Goal: Consume media (video, audio)

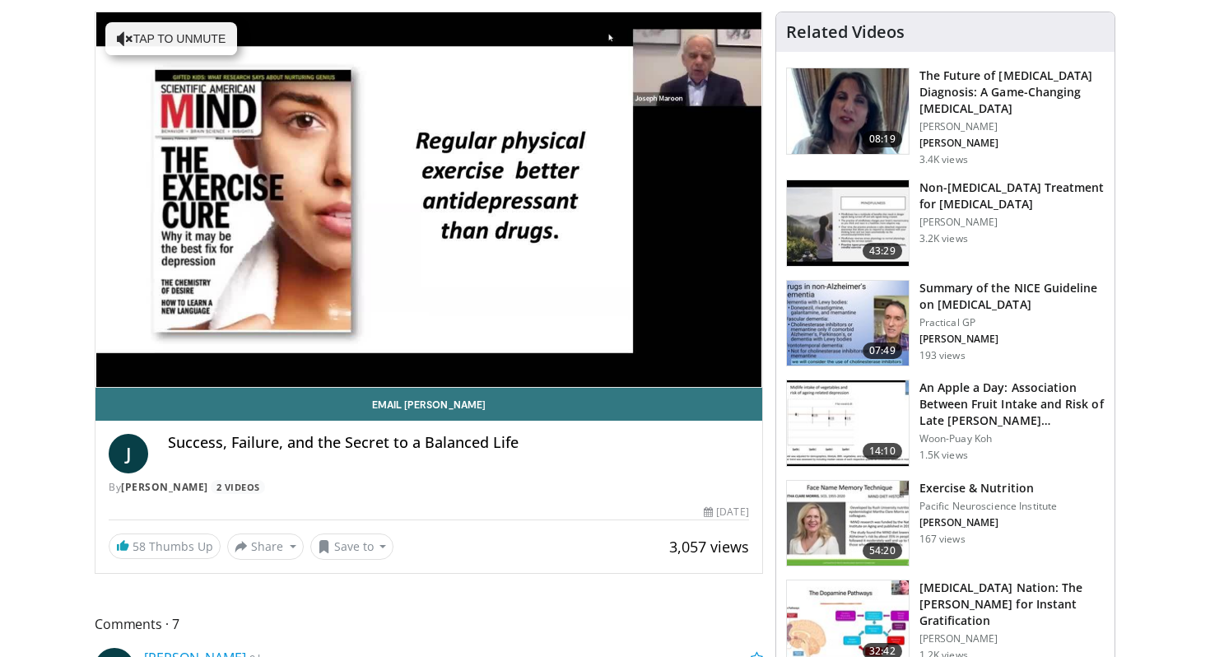
scroll to position [170, 0]
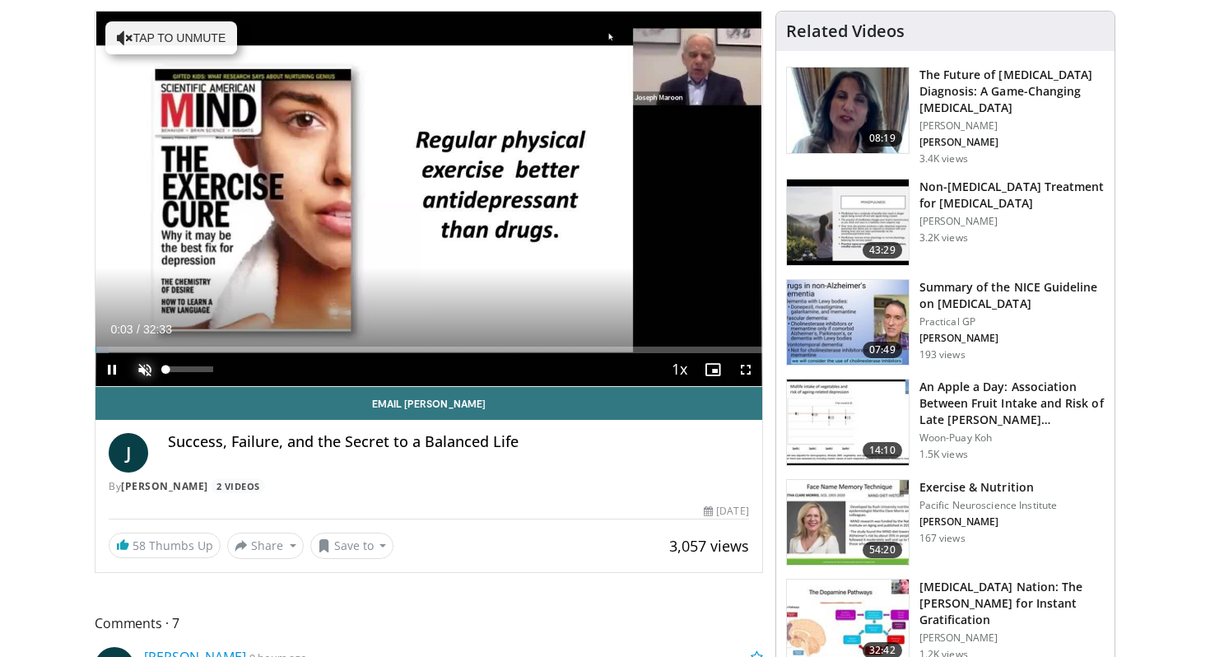
click at [147, 367] on span "Video Player" at bounding box center [144, 369] width 33 height 33
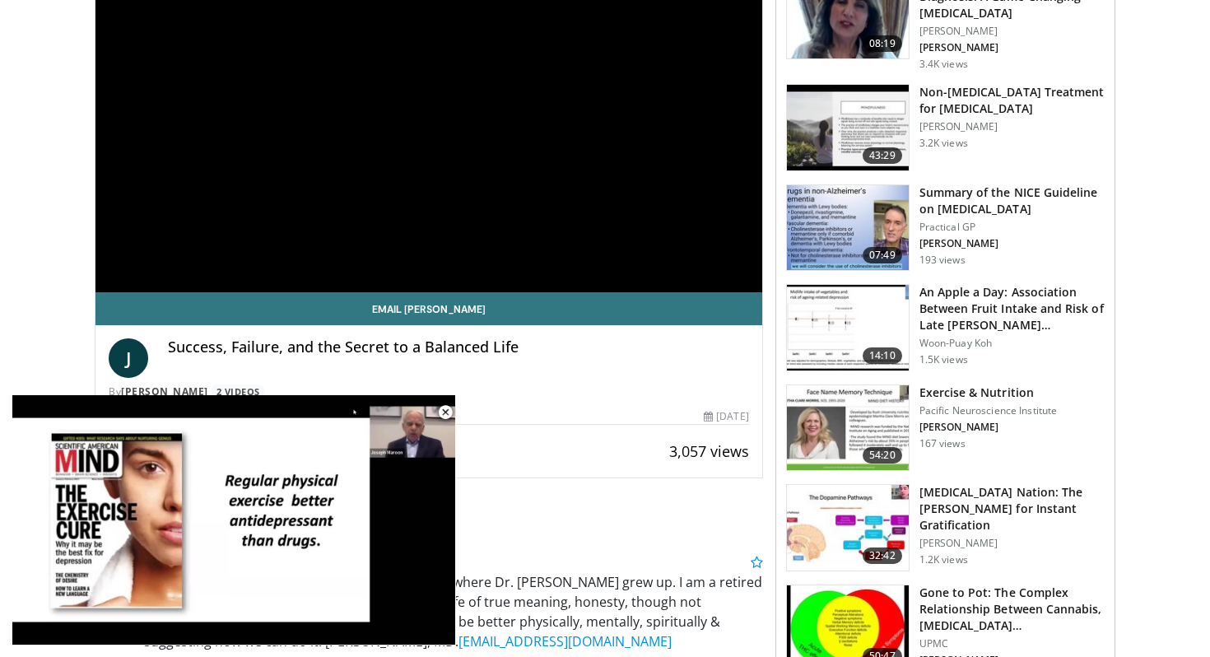
scroll to position [256, 0]
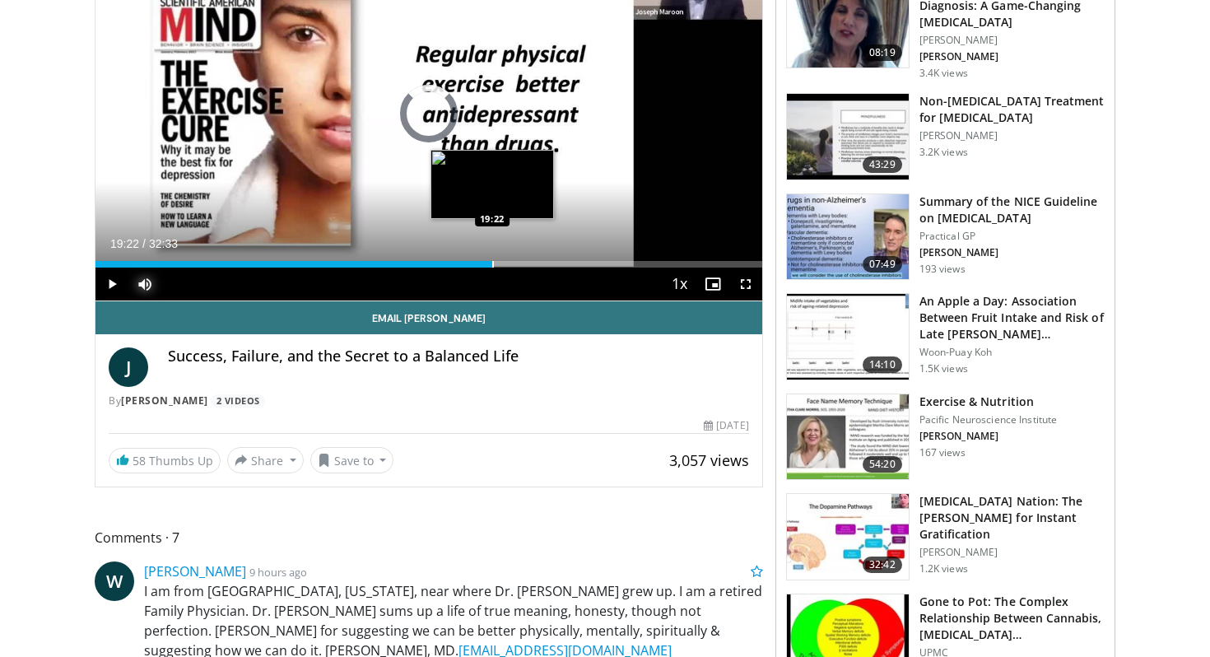
click at [492, 263] on div "Progress Bar" at bounding box center [493, 264] width 2 height 7
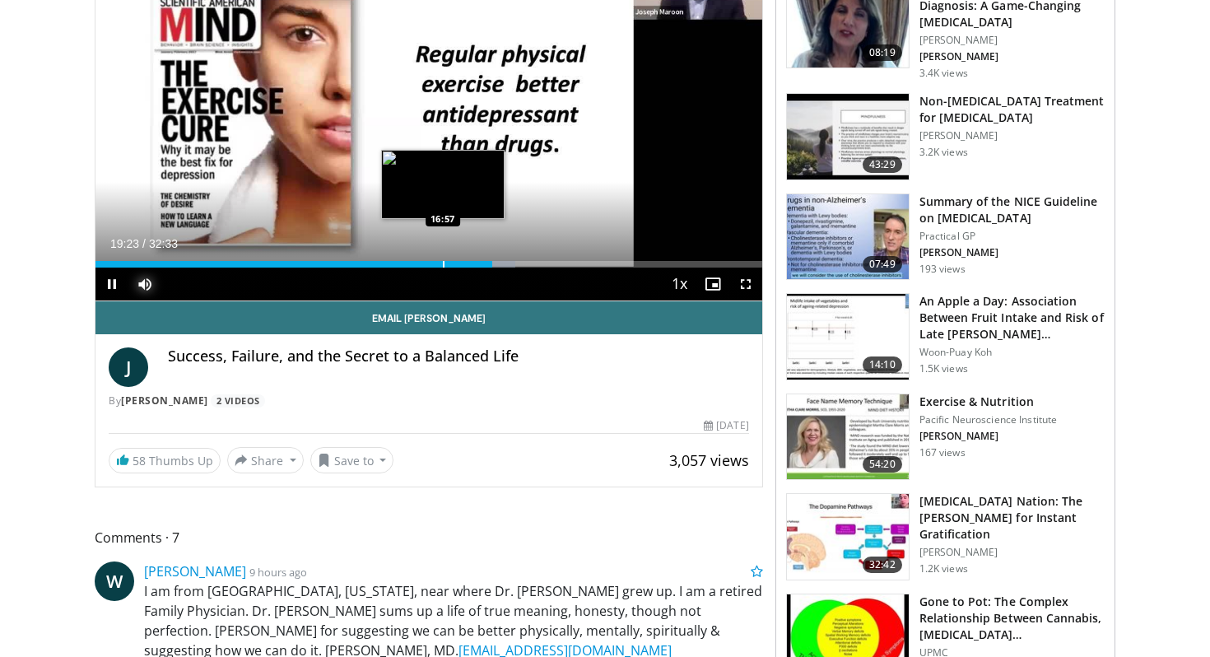
click at [443, 267] on div "Progress Bar" at bounding box center [444, 264] width 2 height 7
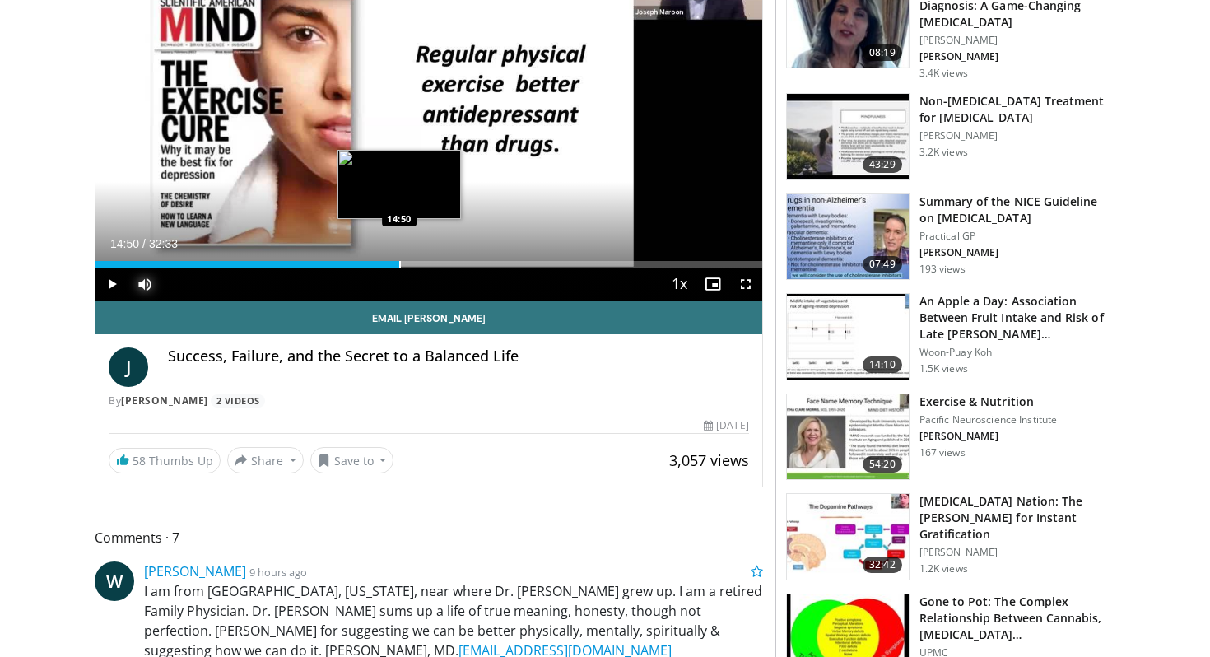
click at [399, 266] on div "Progress Bar" at bounding box center [400, 264] width 2 height 7
click at [373, 266] on div "Progress Bar" at bounding box center [374, 264] width 2 height 7
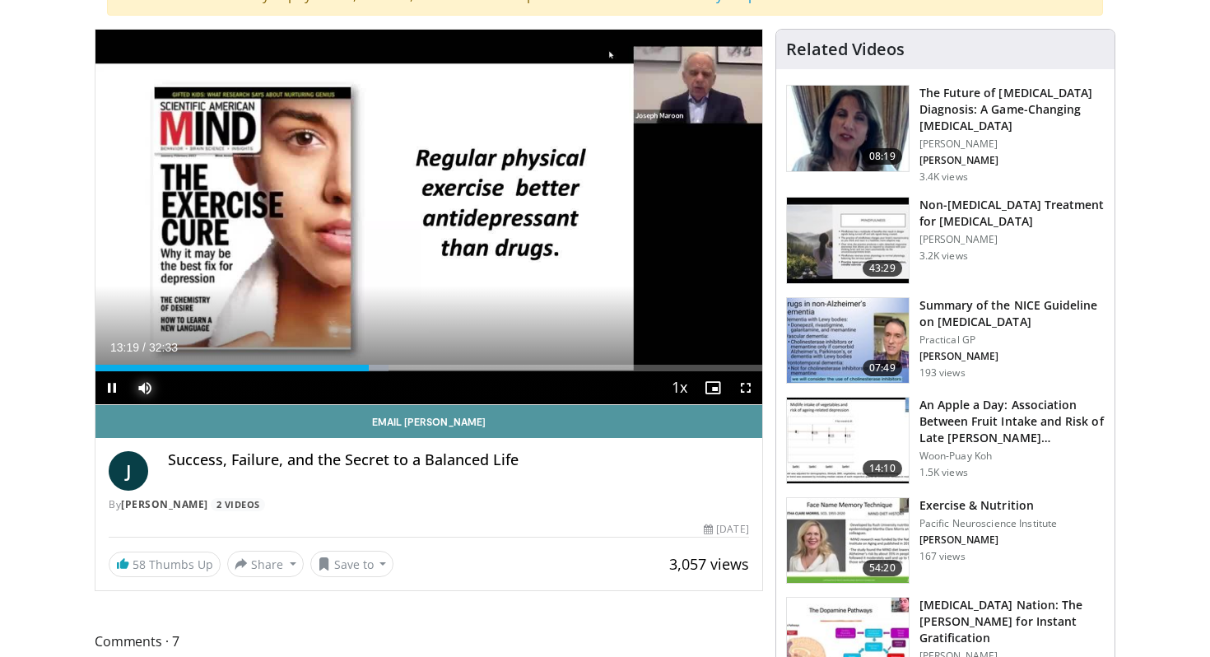
scroll to position [149, 0]
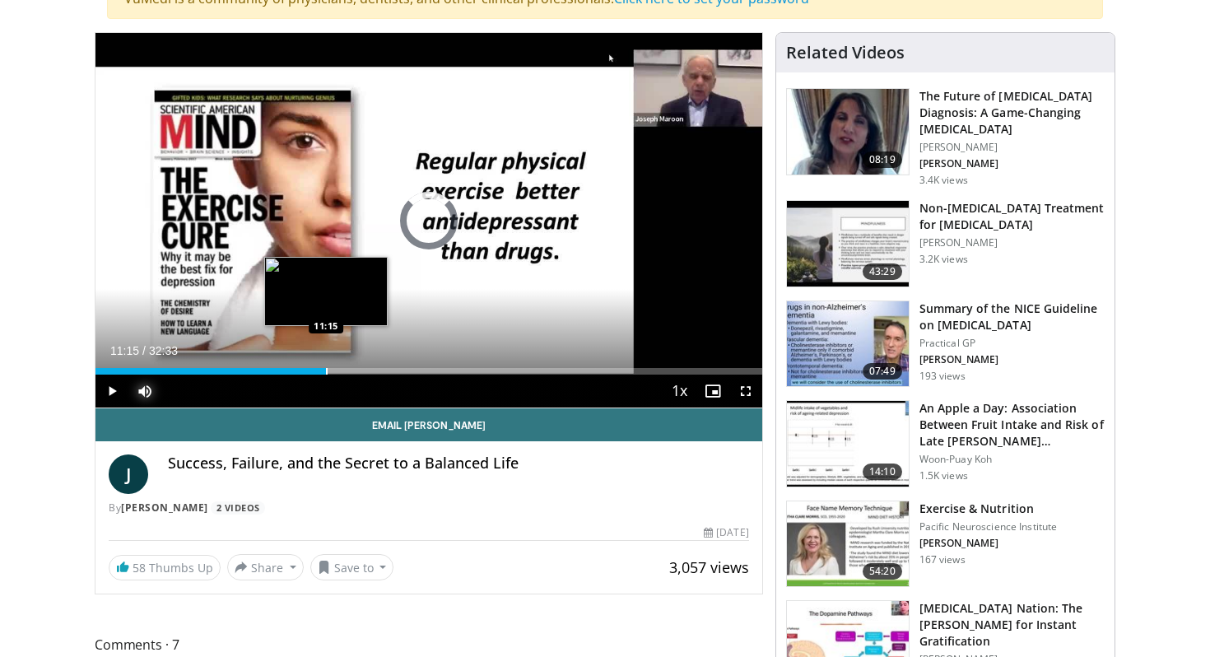
click at [326, 371] on div "Progress Bar" at bounding box center [327, 371] width 2 height 7
click at [351, 374] on div "Progress Bar" at bounding box center [352, 371] width 2 height 7
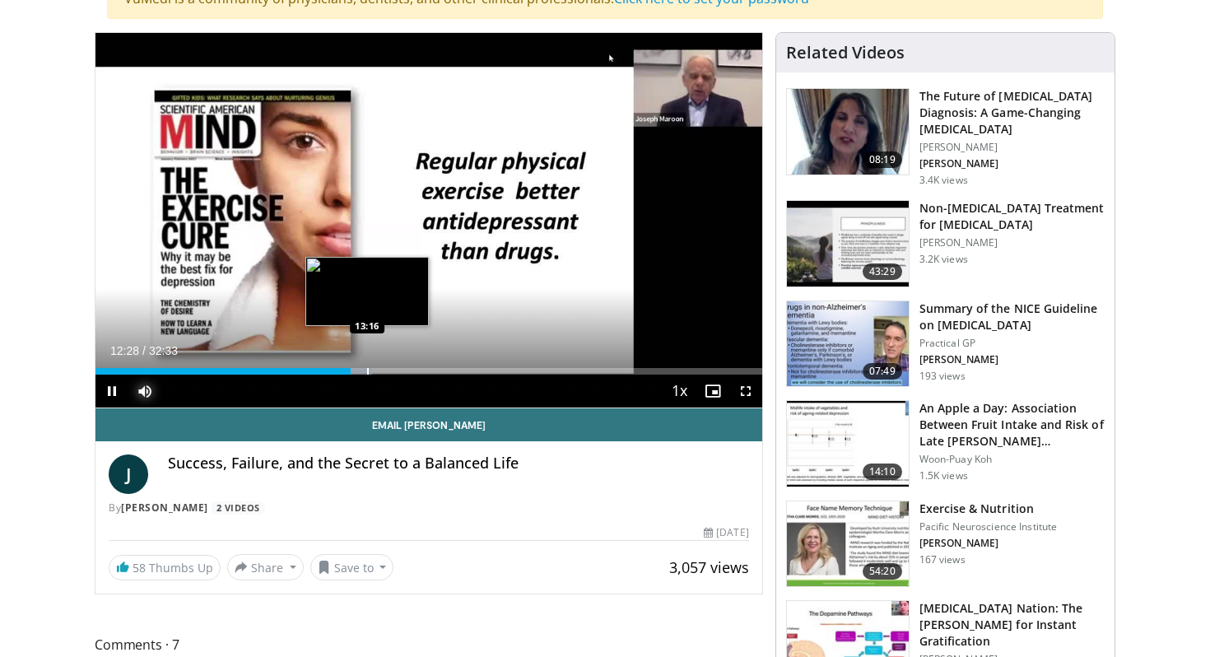
click at [367, 374] on div "Progress Bar" at bounding box center [368, 371] width 2 height 7
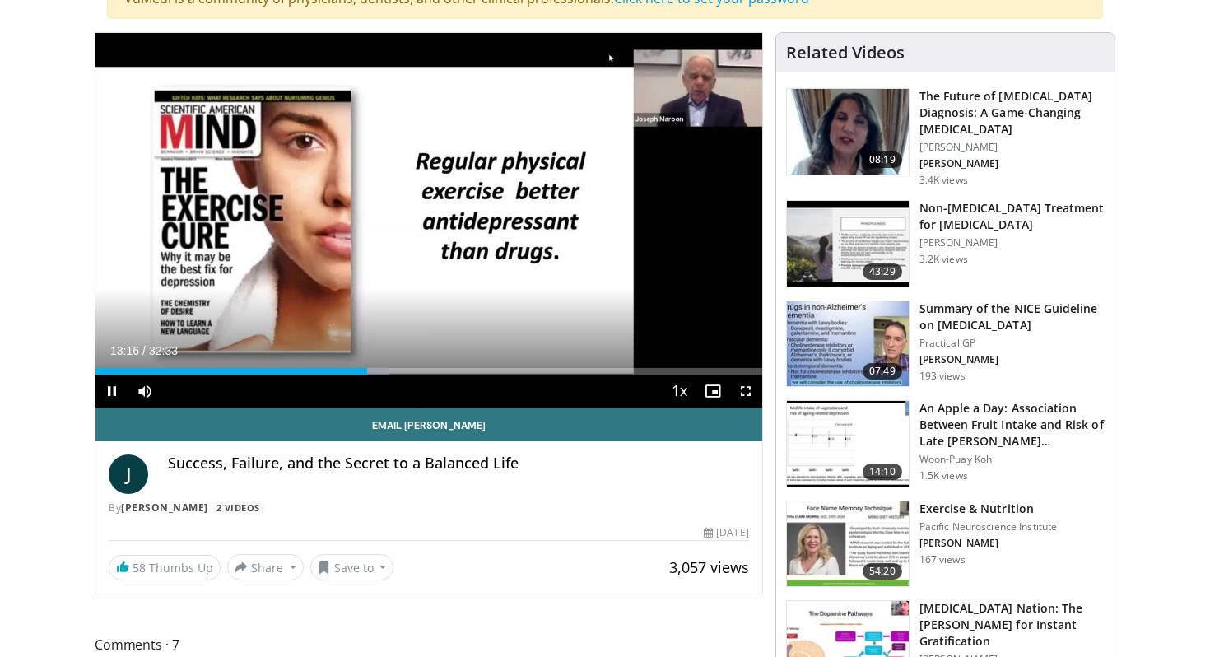
click at [388, 374] on div "Current Time 13:16 / Duration 32:33 Pause Skip Backward Skip Forward Mute 36% L…" at bounding box center [428, 390] width 667 height 33
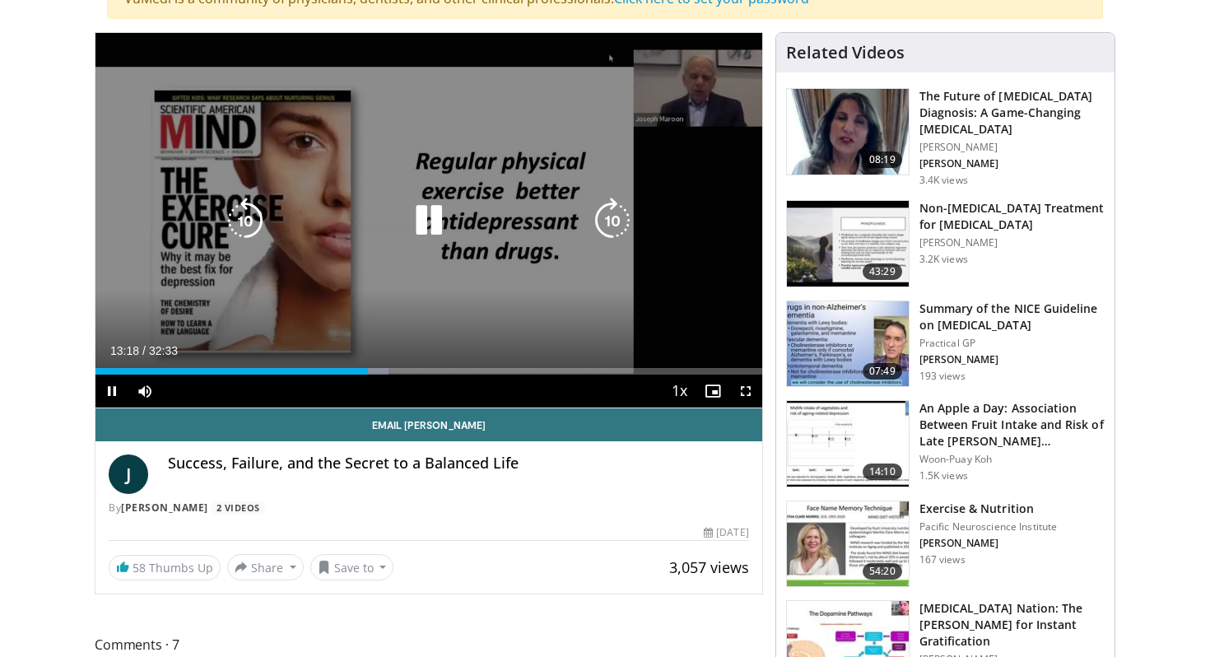
click at [403, 374] on div "Loaded : 44.01% 13:18 13:54" at bounding box center [428, 371] width 667 height 7
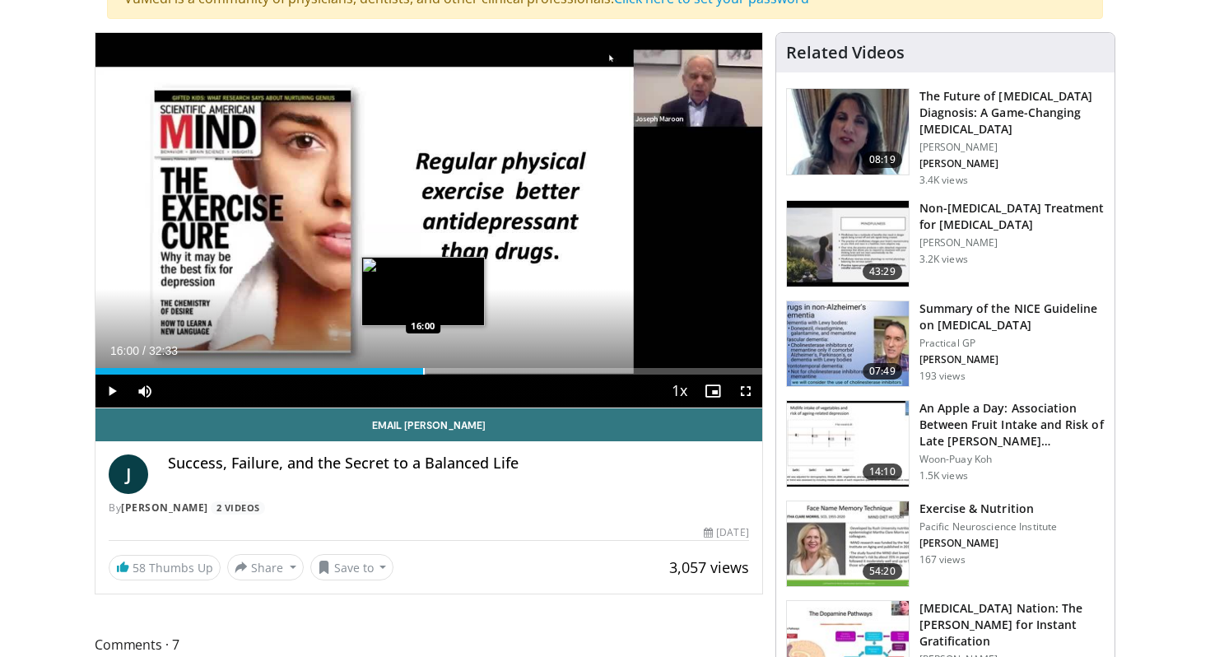
click at [423, 372] on div "Progress Bar" at bounding box center [424, 371] width 2 height 7
click at [444, 370] on div "Progress Bar" at bounding box center [445, 371] width 2 height 7
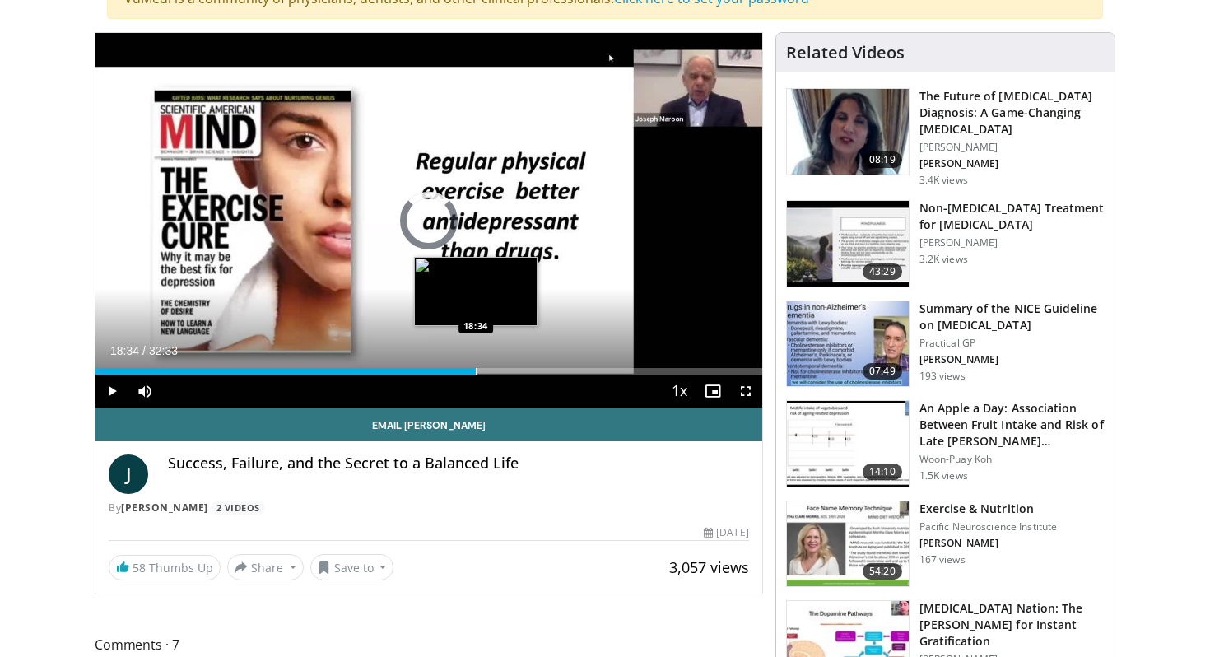
click at [476, 374] on div "Progress Bar" at bounding box center [477, 371] width 2 height 7
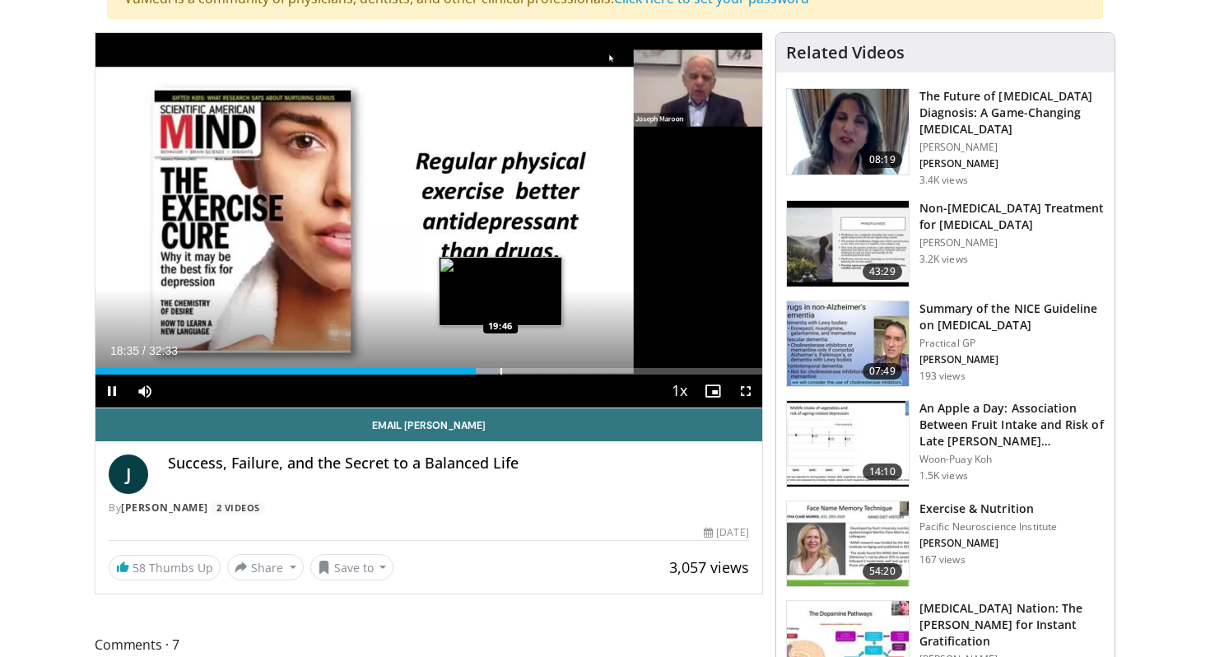
click at [500, 374] on div "Progress Bar" at bounding box center [501, 371] width 2 height 7
click at [523, 374] on div "Progress Bar" at bounding box center [524, 371] width 2 height 7
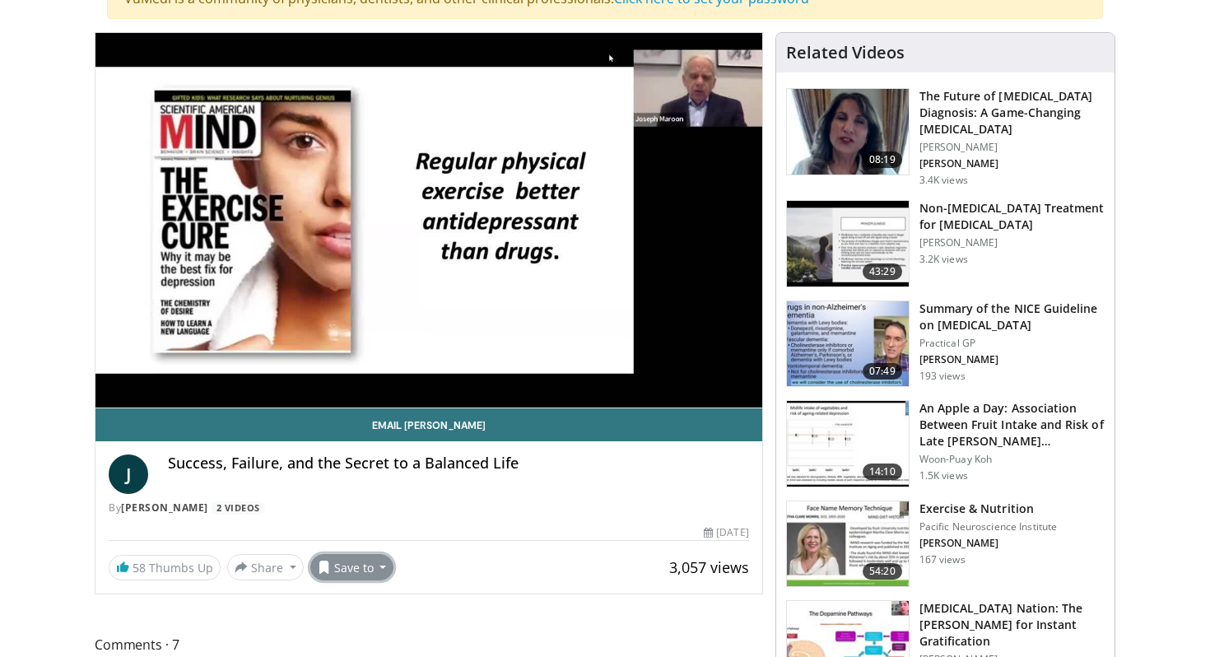
click at [351, 563] on button "Save to" at bounding box center [352, 567] width 84 height 26
click at [595, 486] on div "Success, Failure, and the Secret to a Balanced Life" at bounding box center [458, 474] width 581 height 40
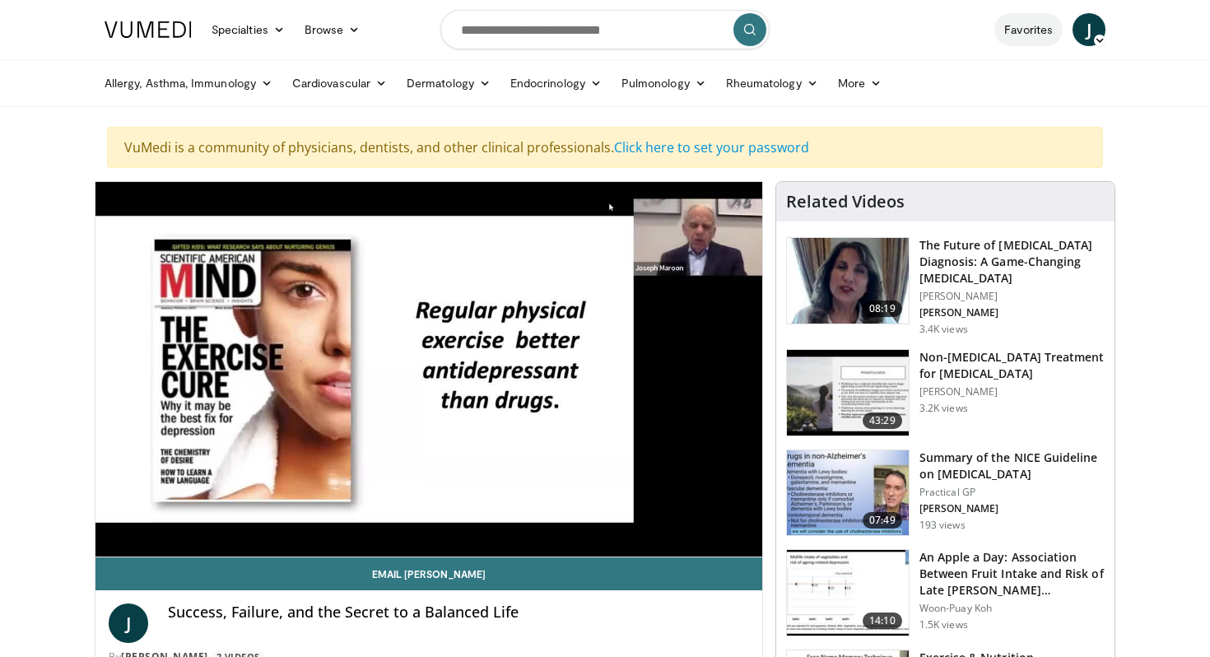
click at [1030, 30] on link "Favorites" at bounding box center [1028, 29] width 68 height 33
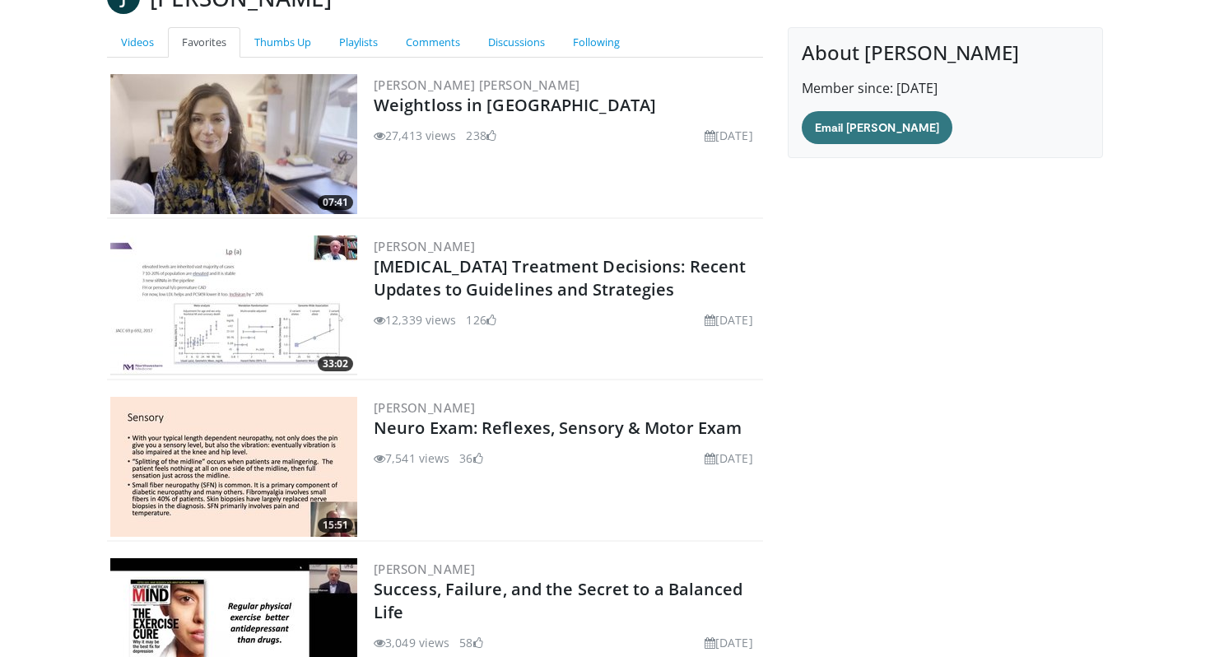
scroll to position [189, 0]
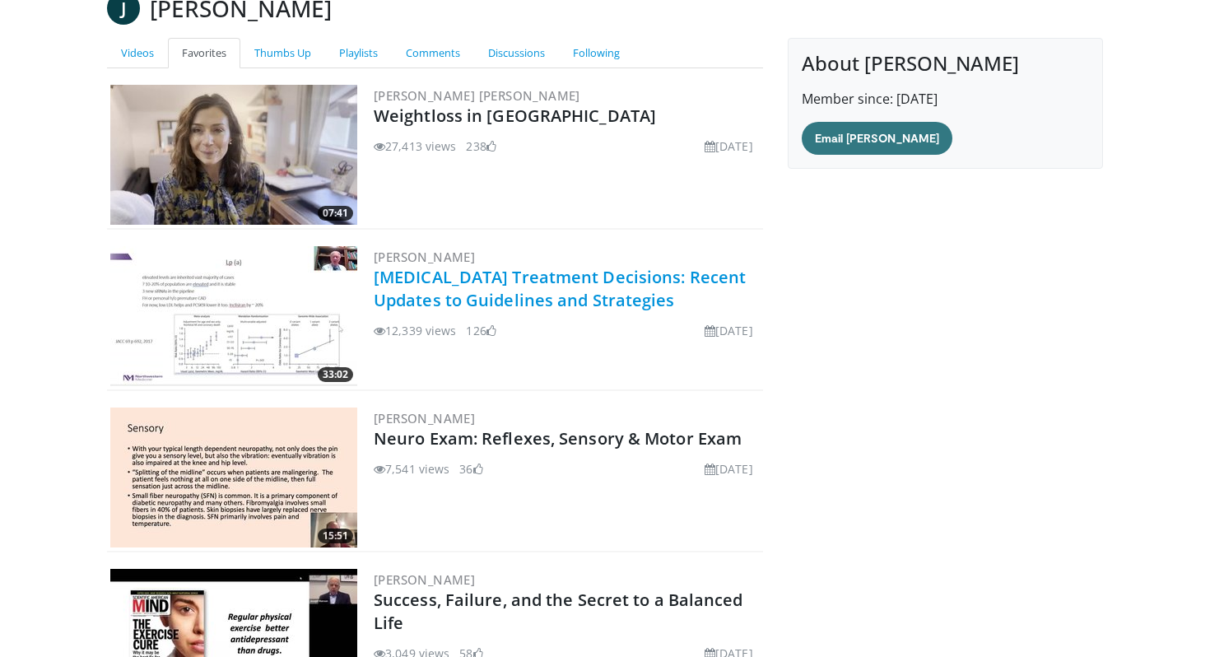
click at [541, 278] on link "Cholesterol Treatment Decisions: Recent Updates to Guidelines and Strategies" at bounding box center [560, 288] width 372 height 45
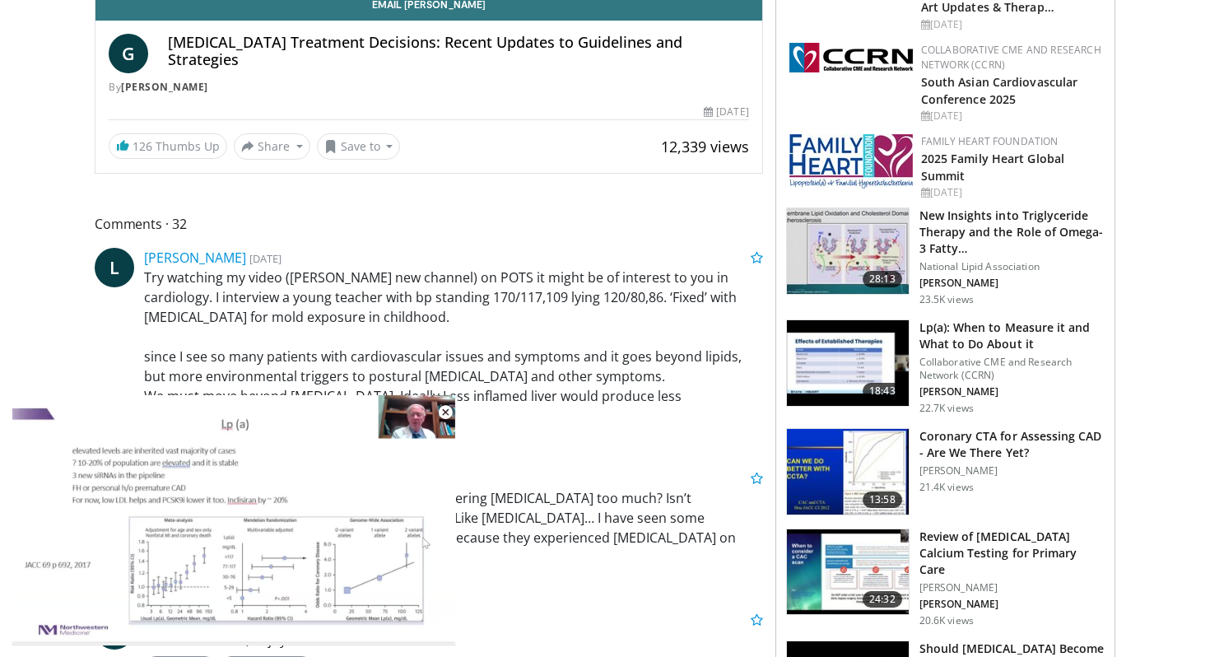
scroll to position [571, 0]
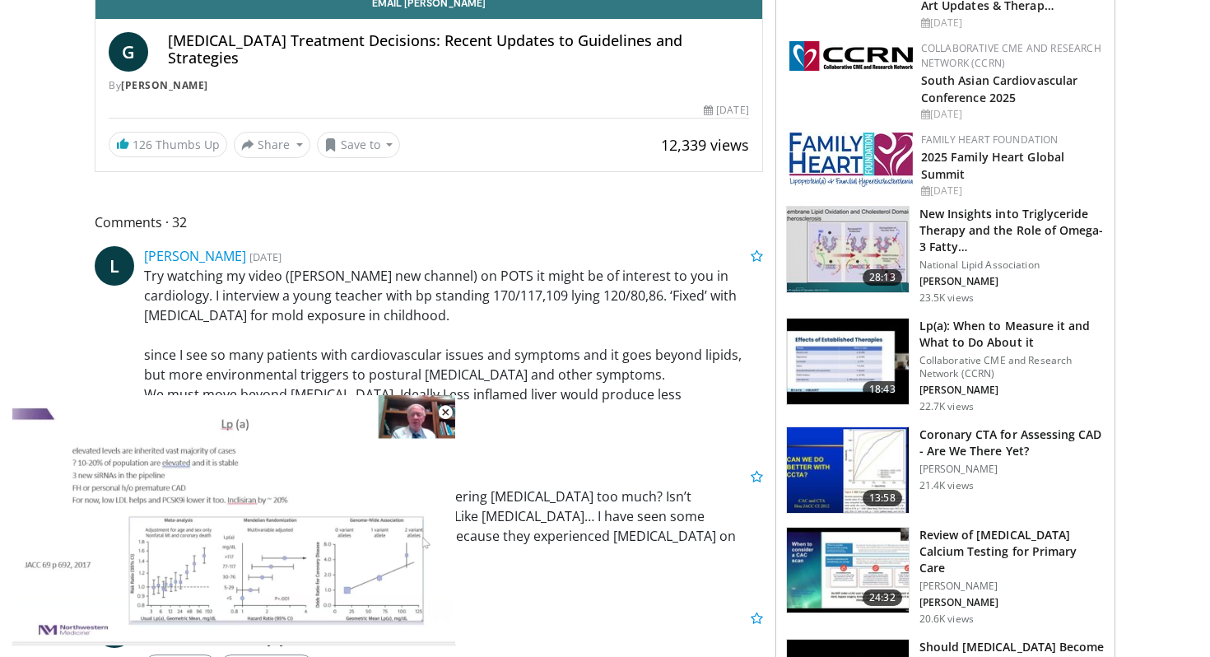
click at [568, 393] on p "Try watching my video (lisa nagy new channel) on POTS it might be of interest t…" at bounding box center [453, 345] width 619 height 158
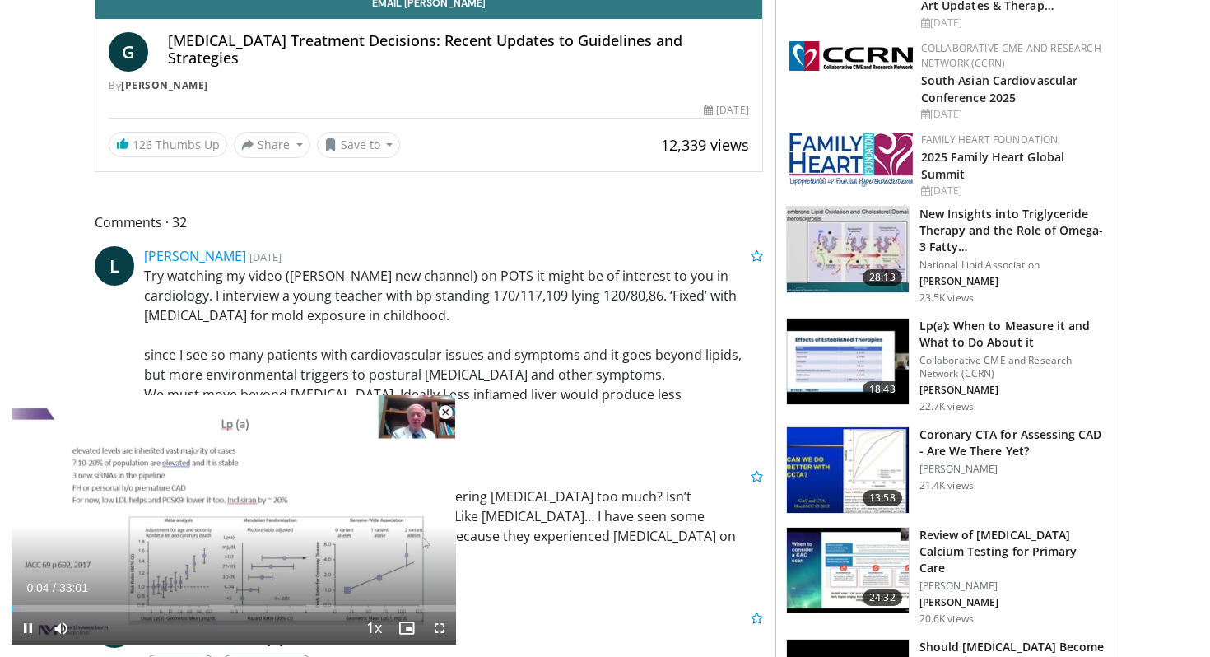
click at [442, 409] on span "Video Player" at bounding box center [445, 412] width 33 height 33
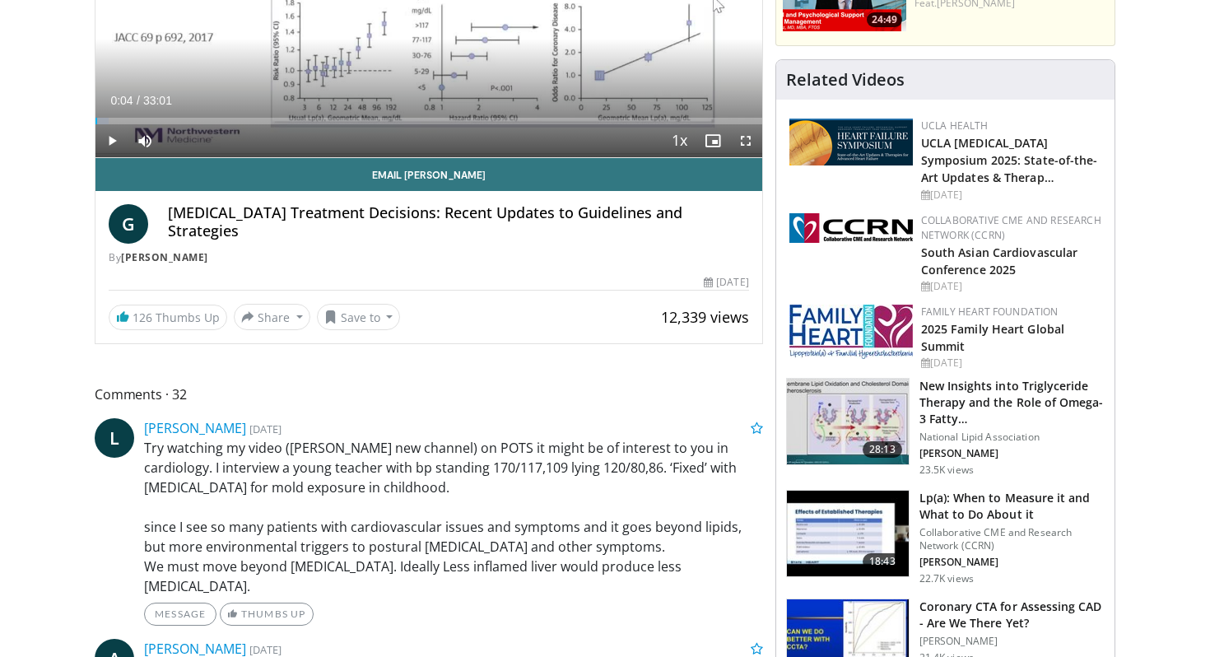
scroll to position [398, 0]
